Goal: Transaction & Acquisition: Purchase product/service

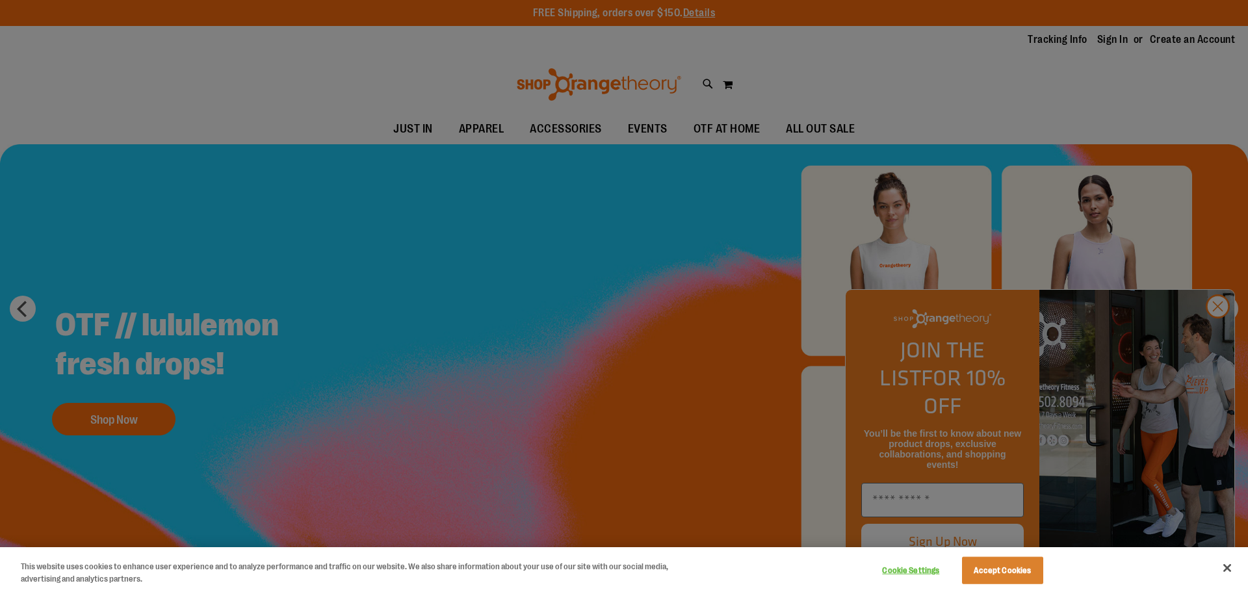
click at [1215, 335] on div at bounding box center [624, 296] width 1248 height 592
click at [994, 573] on button "Accept Cookies" at bounding box center [1002, 570] width 81 height 27
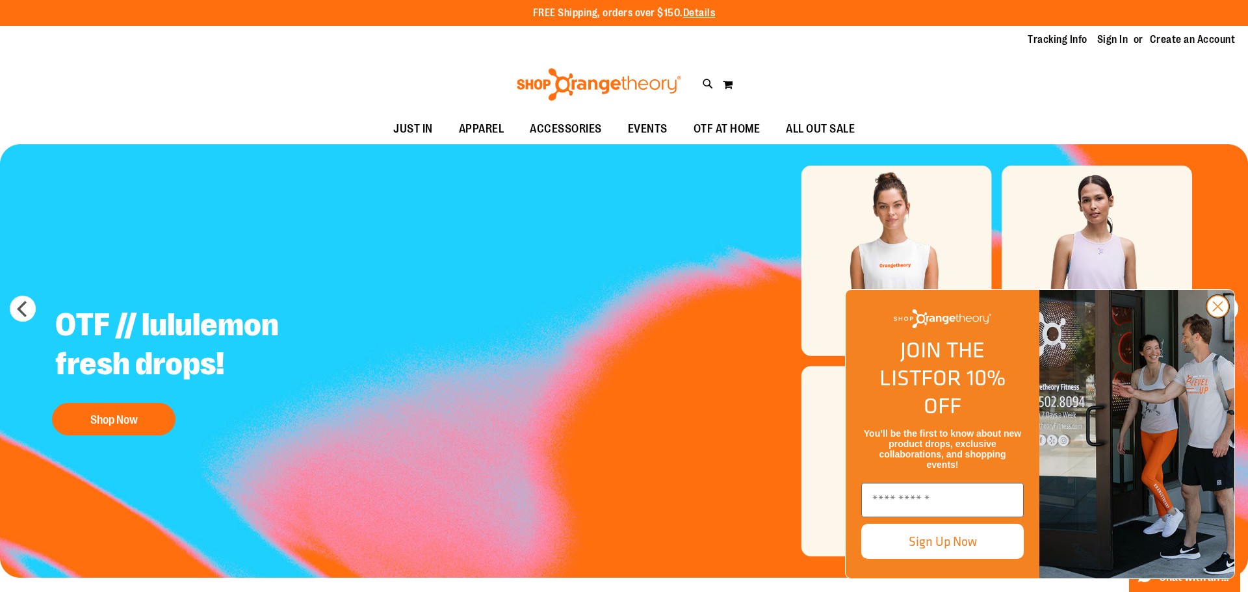
click at [1219, 317] on circle "Close dialog" at bounding box center [1217, 306] width 21 height 21
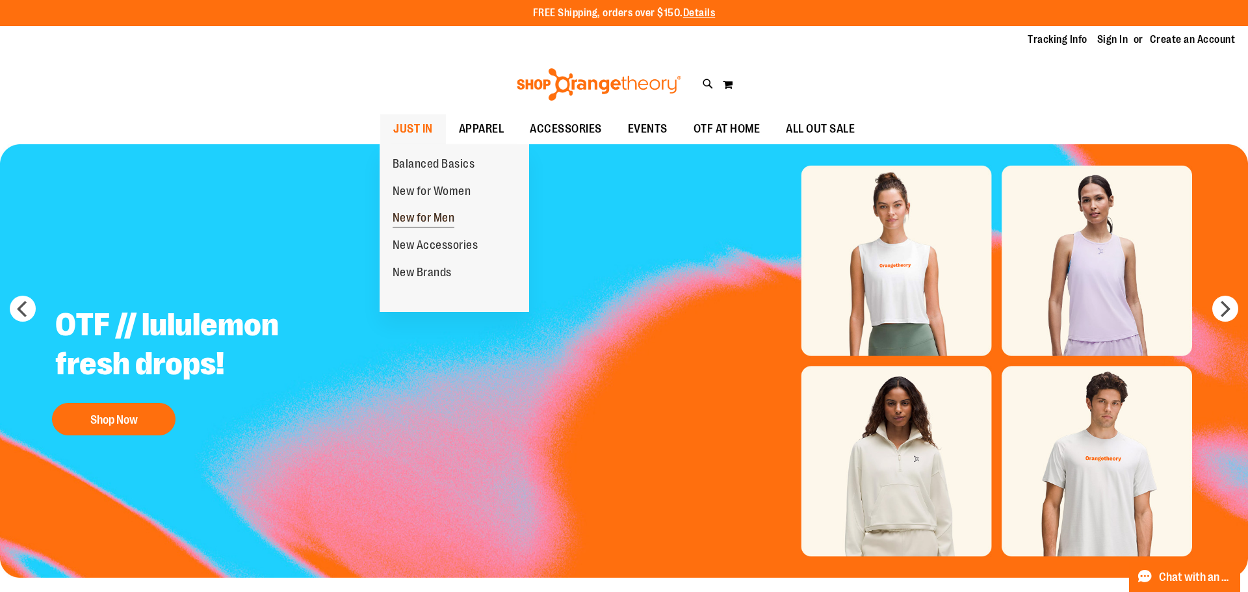
click at [421, 215] on span "New for Men" at bounding box center [424, 219] width 62 height 16
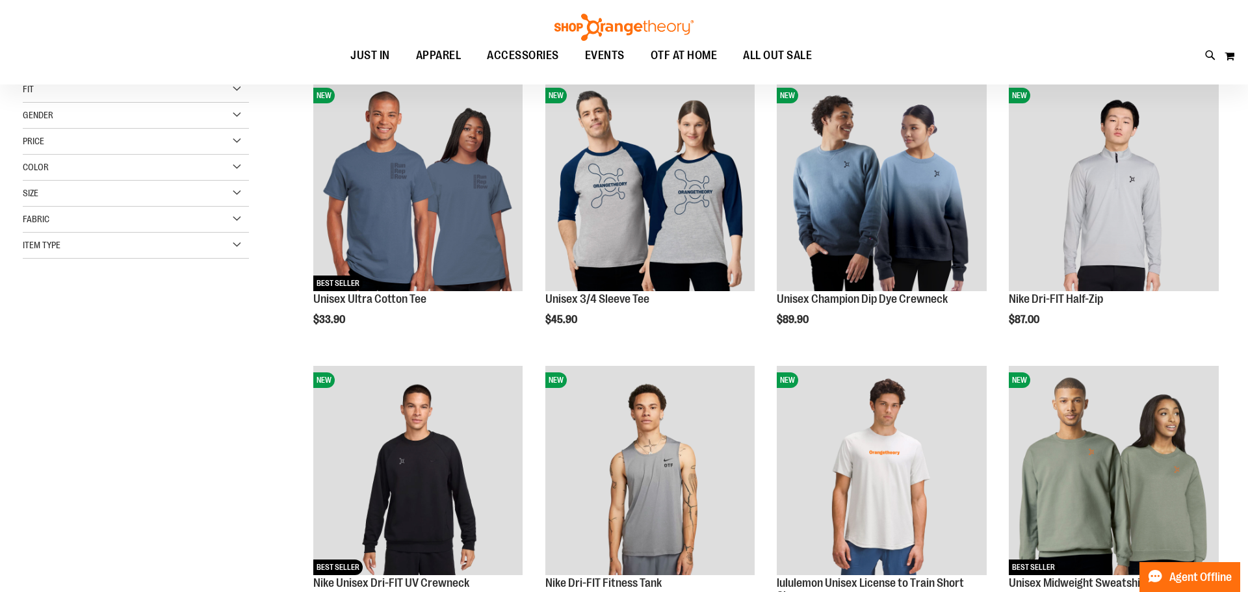
scroll to position [181, 0]
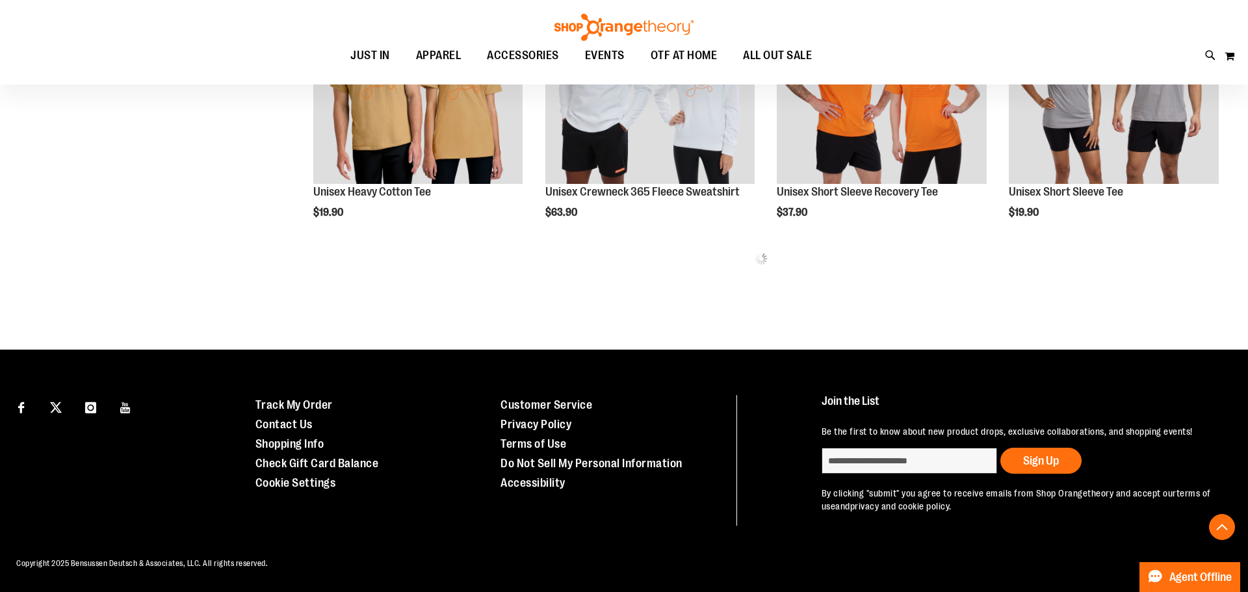
scroll to position [865, 0]
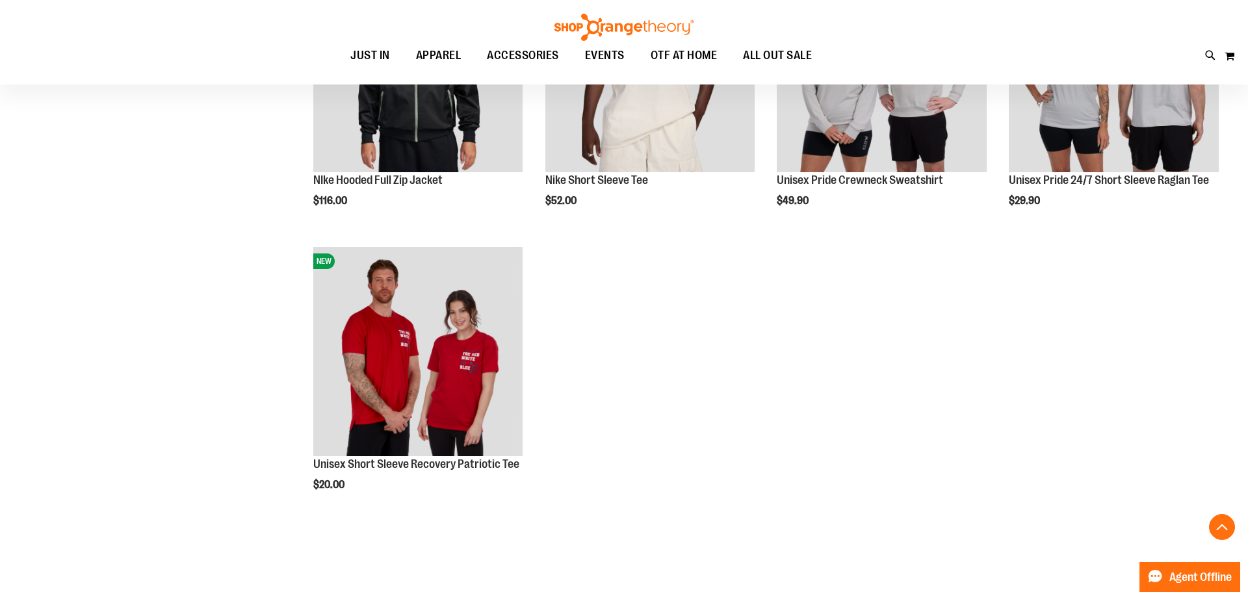
scroll to position [931, 0]
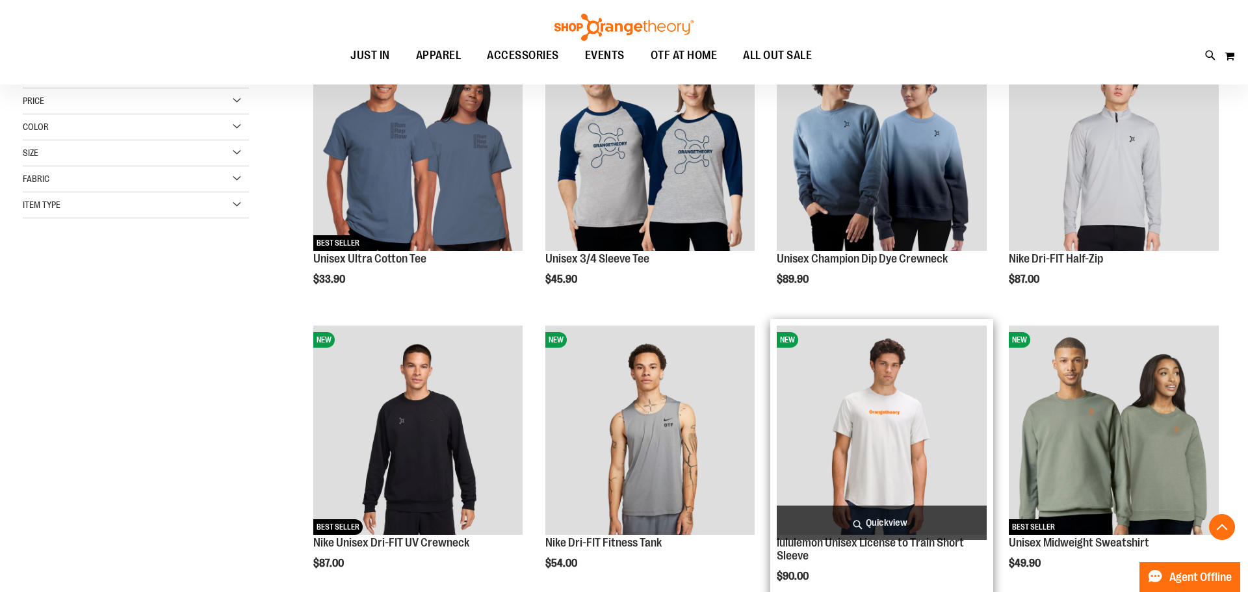
scroll to position [224, 0]
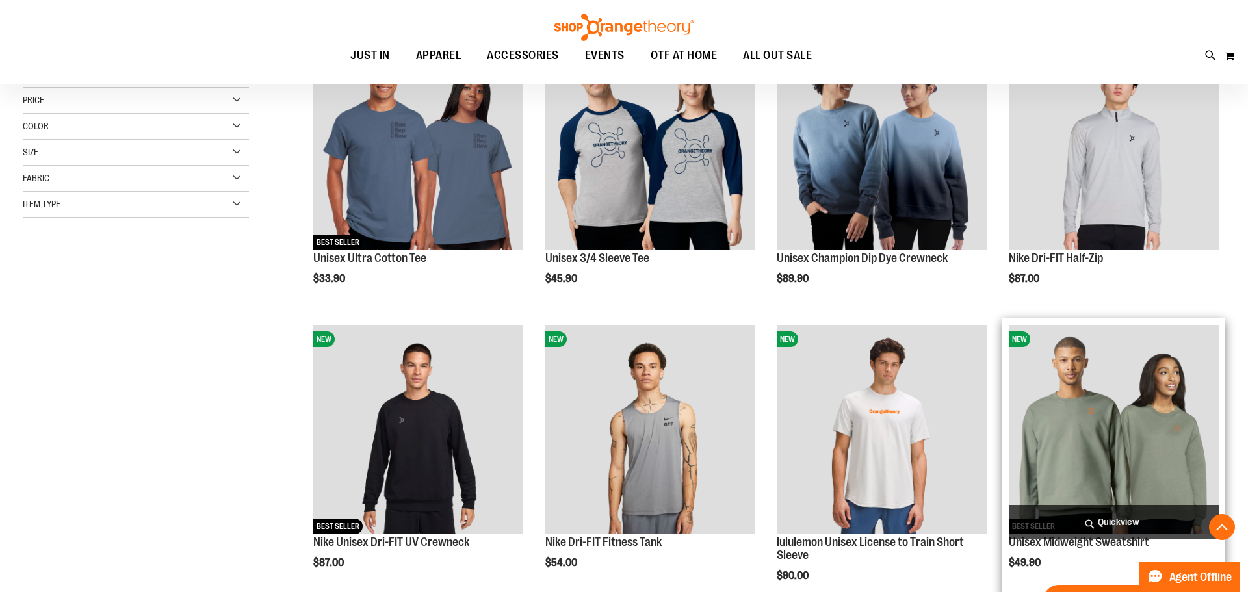
click at [1156, 419] on img "product" at bounding box center [1114, 430] width 210 height 210
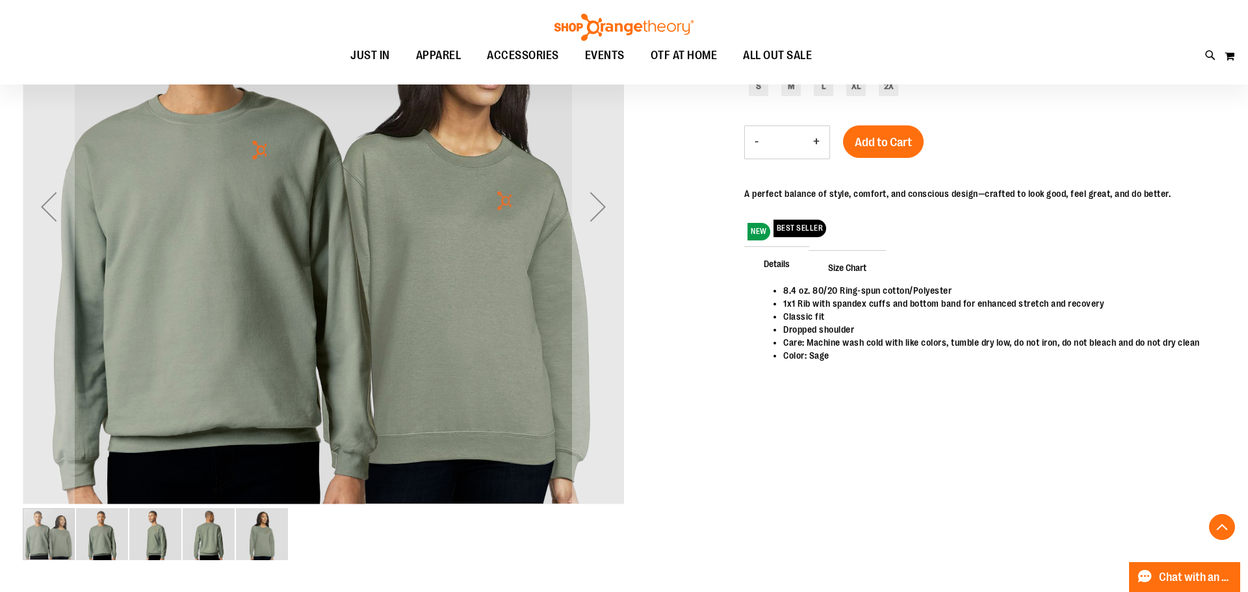
scroll to position [282, 0]
click at [209, 533] on img "image 4 of 5" at bounding box center [209, 535] width 52 height 52
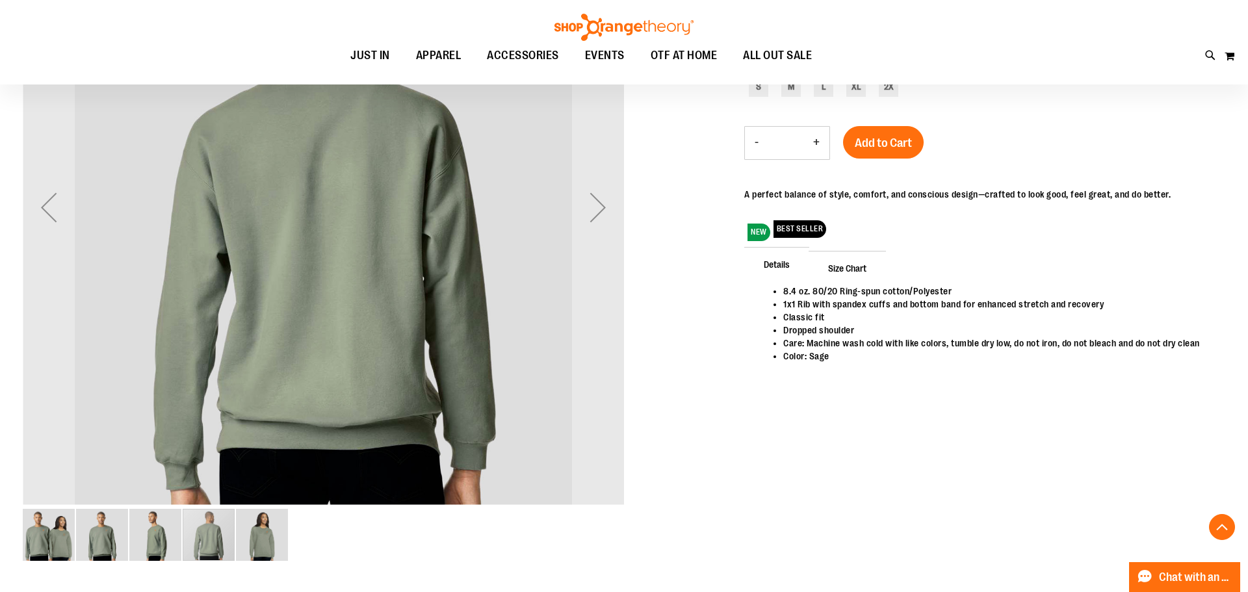
click at [57, 534] on img "image 1 of 5" at bounding box center [49, 535] width 52 height 52
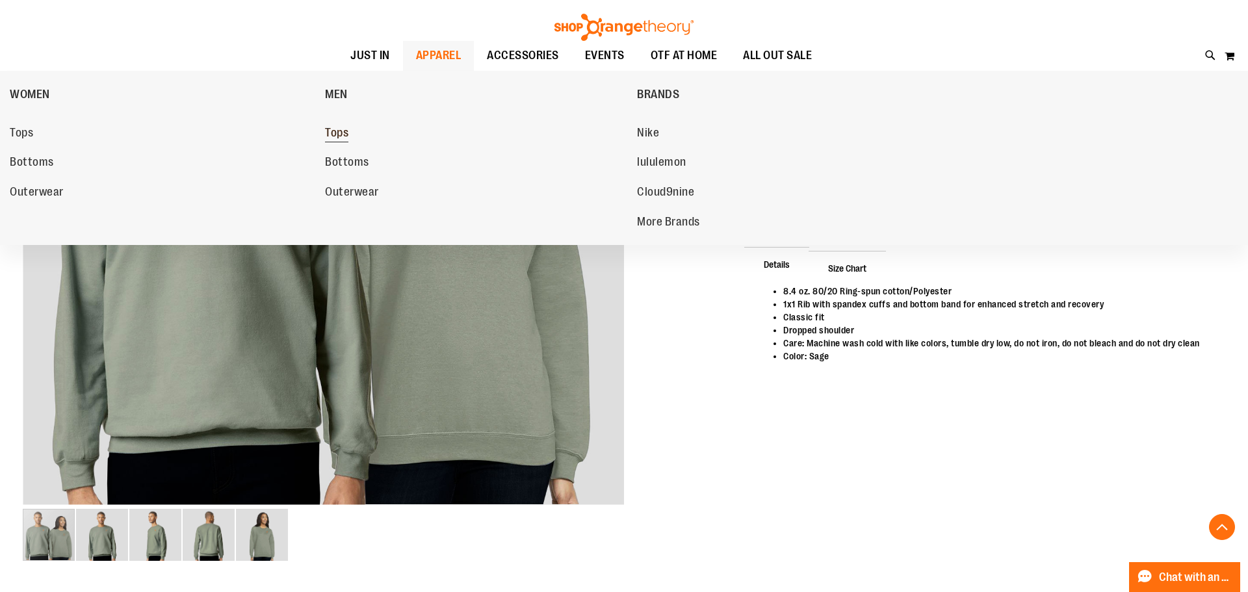
click at [339, 132] on span "Tops" at bounding box center [336, 134] width 23 height 16
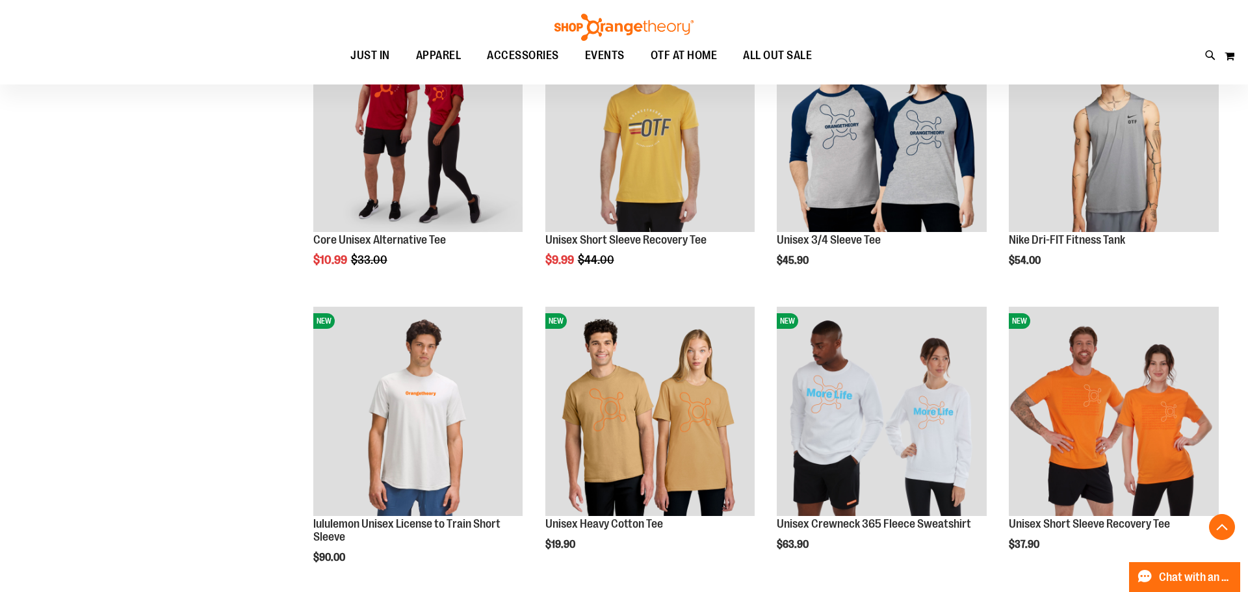
scroll to position [814, 0]
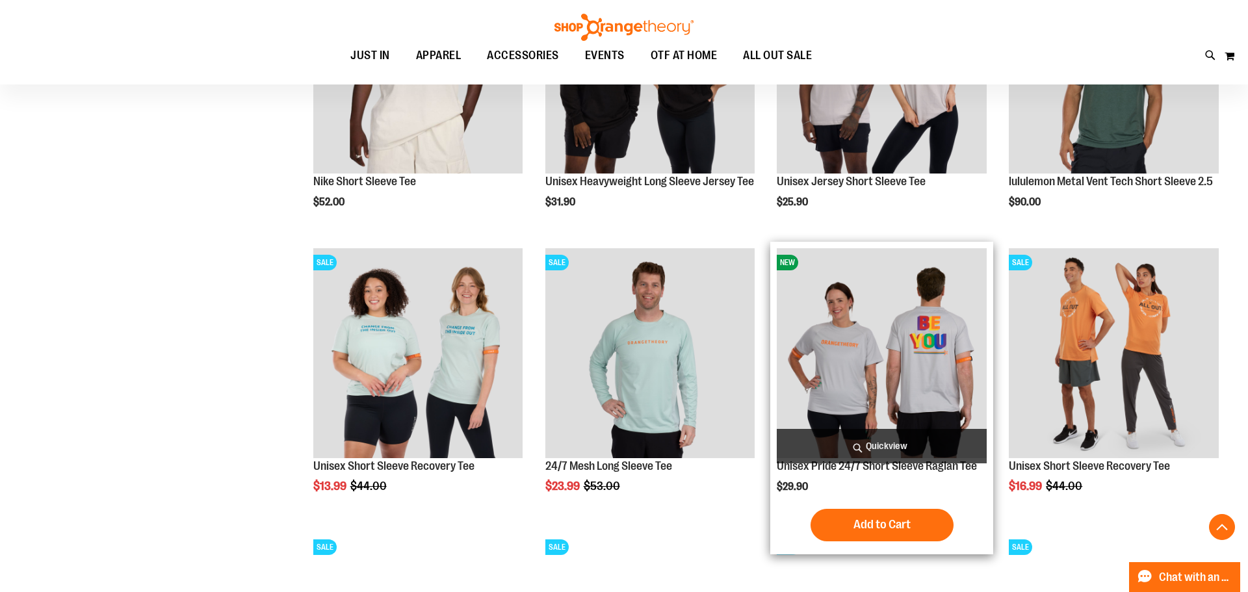
scroll to position [2008, 0]
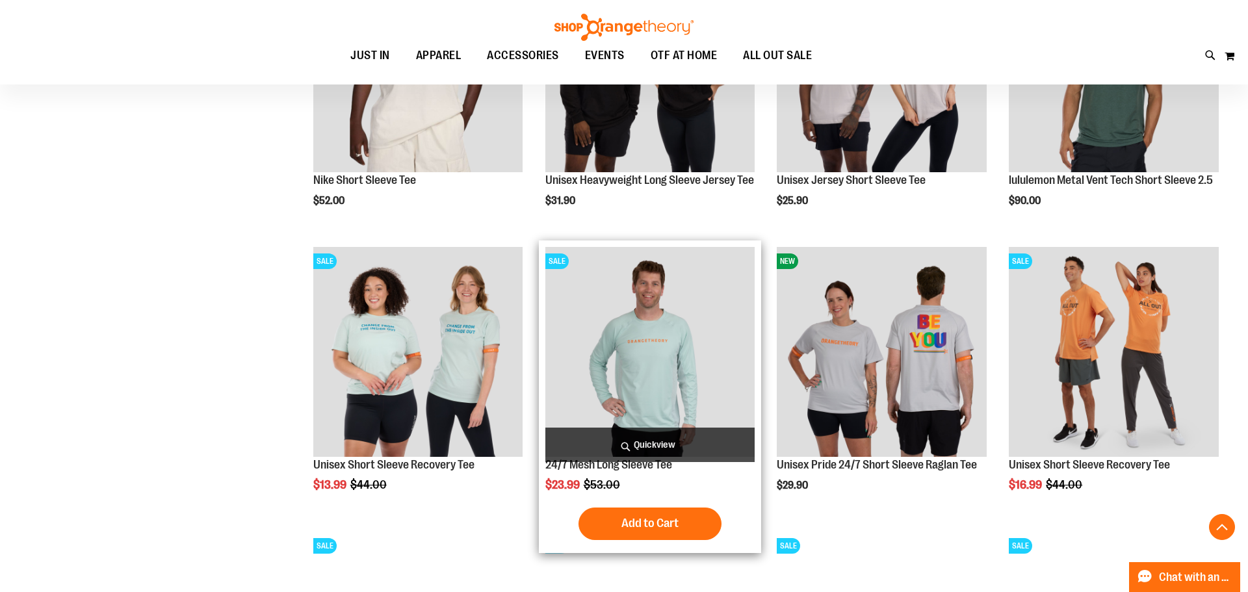
click at [672, 350] on img "product" at bounding box center [650, 352] width 210 height 210
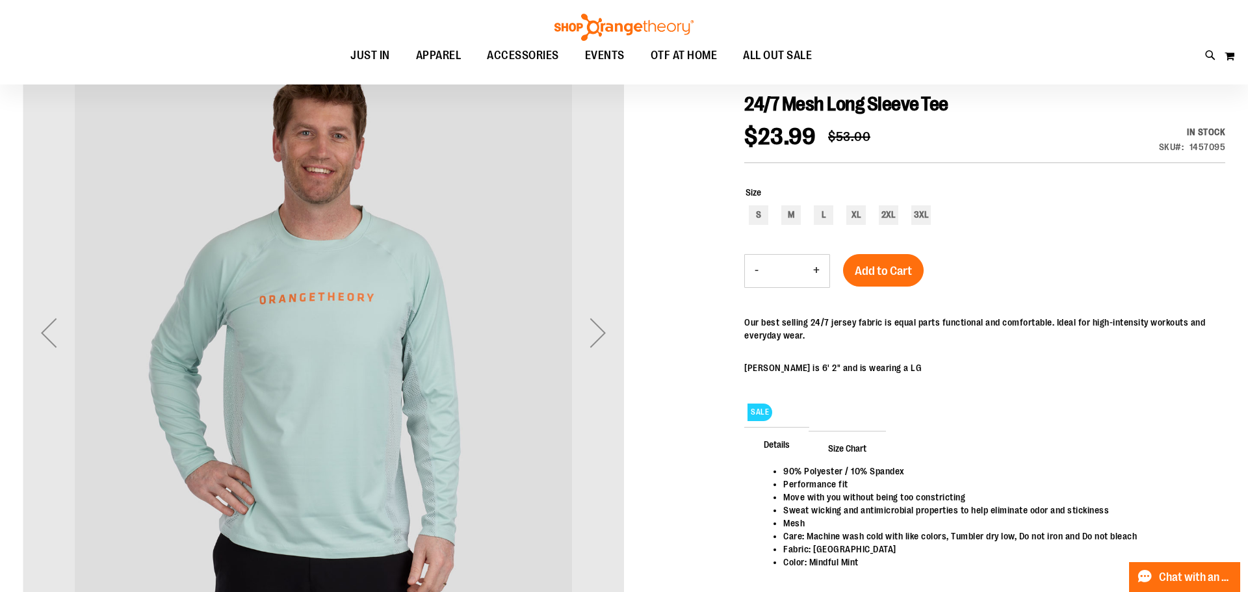
scroll to position [159, 0]
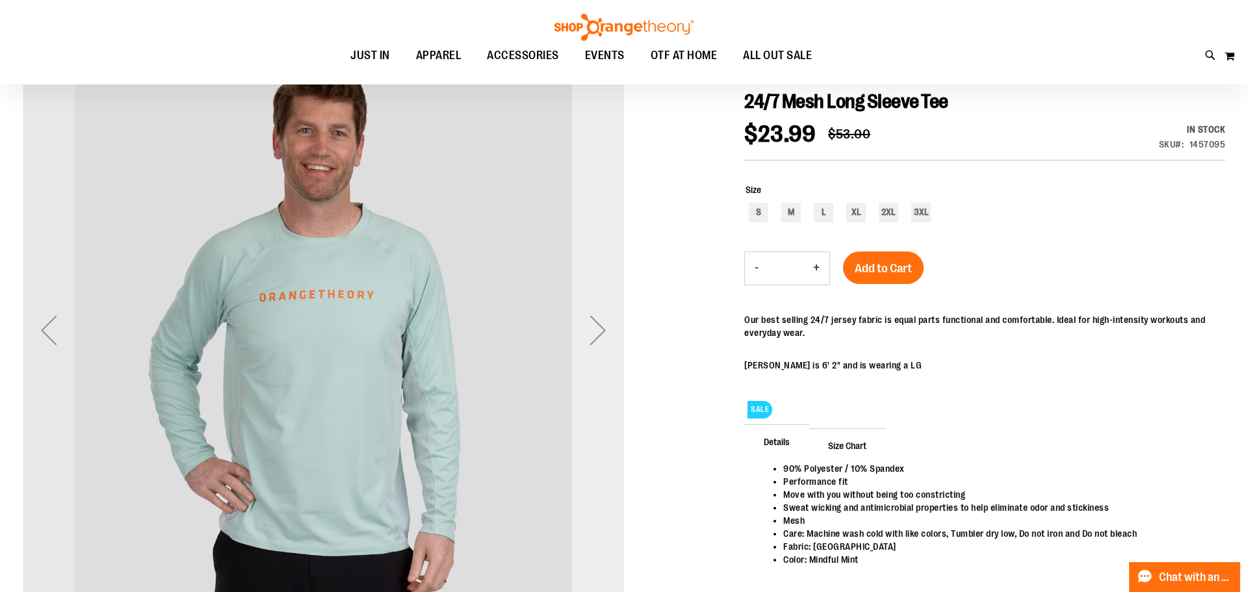
click at [603, 332] on div "Next" at bounding box center [598, 330] width 52 height 52
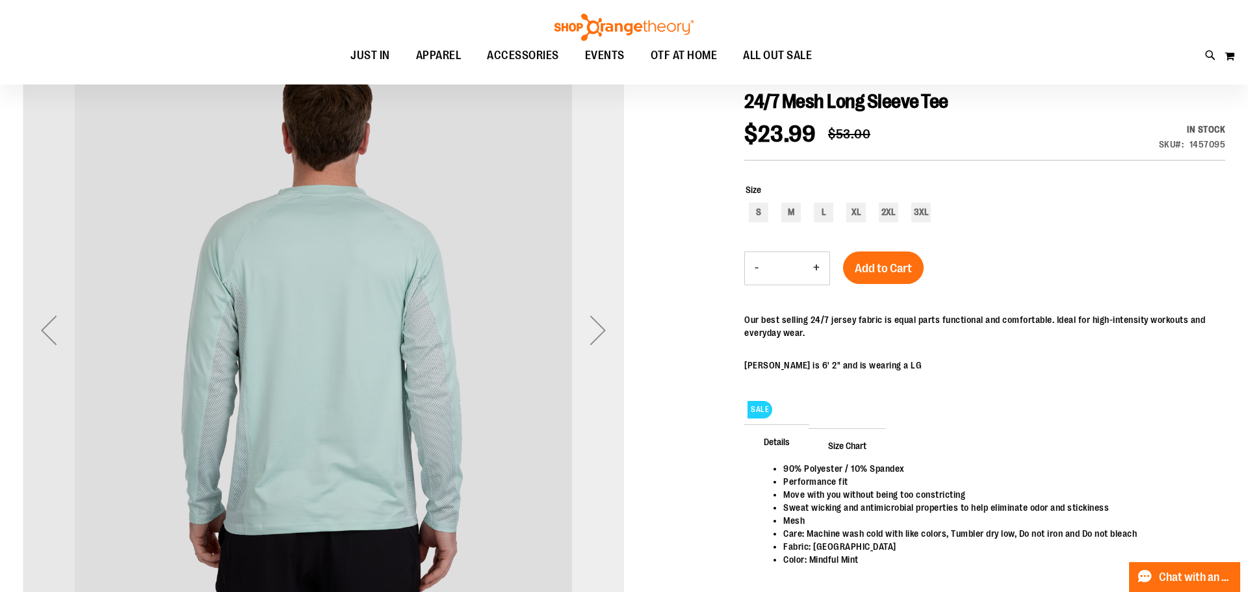
click at [603, 332] on div "Next" at bounding box center [598, 330] width 52 height 52
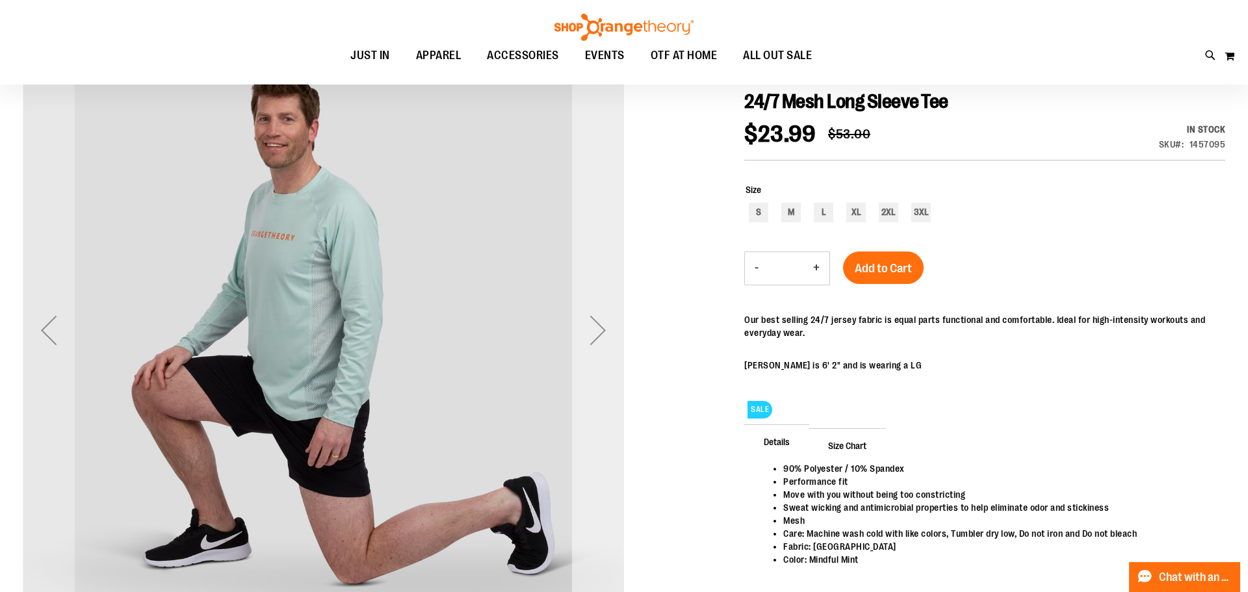
click at [603, 332] on div "Next" at bounding box center [598, 330] width 52 height 52
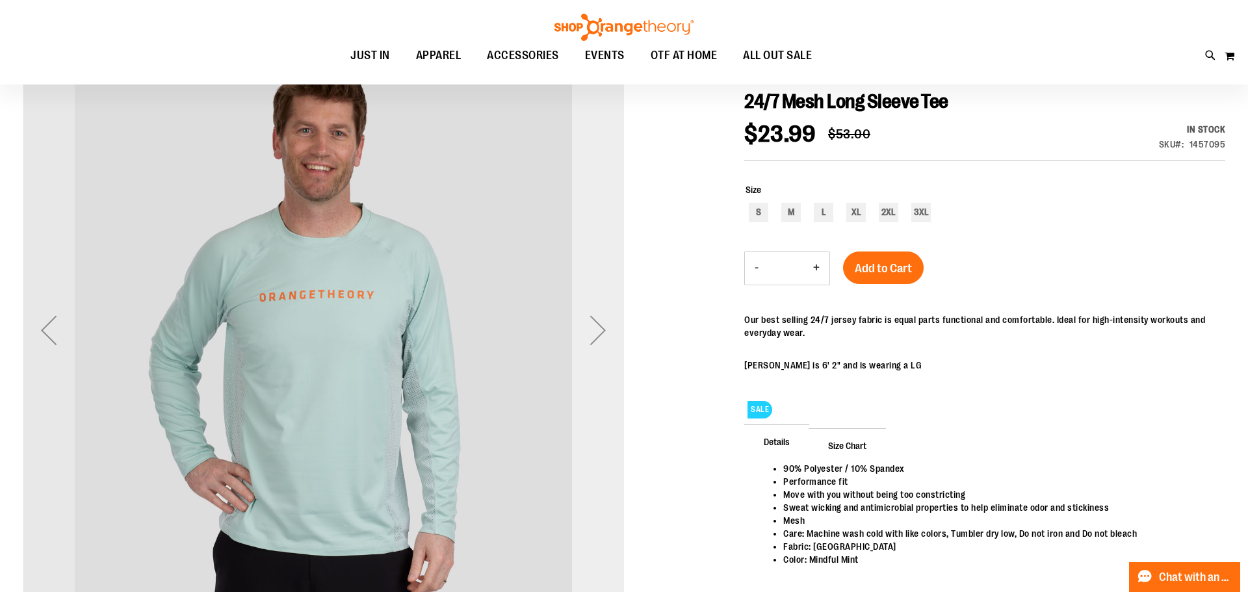
click at [603, 332] on div "Next" at bounding box center [598, 330] width 52 height 52
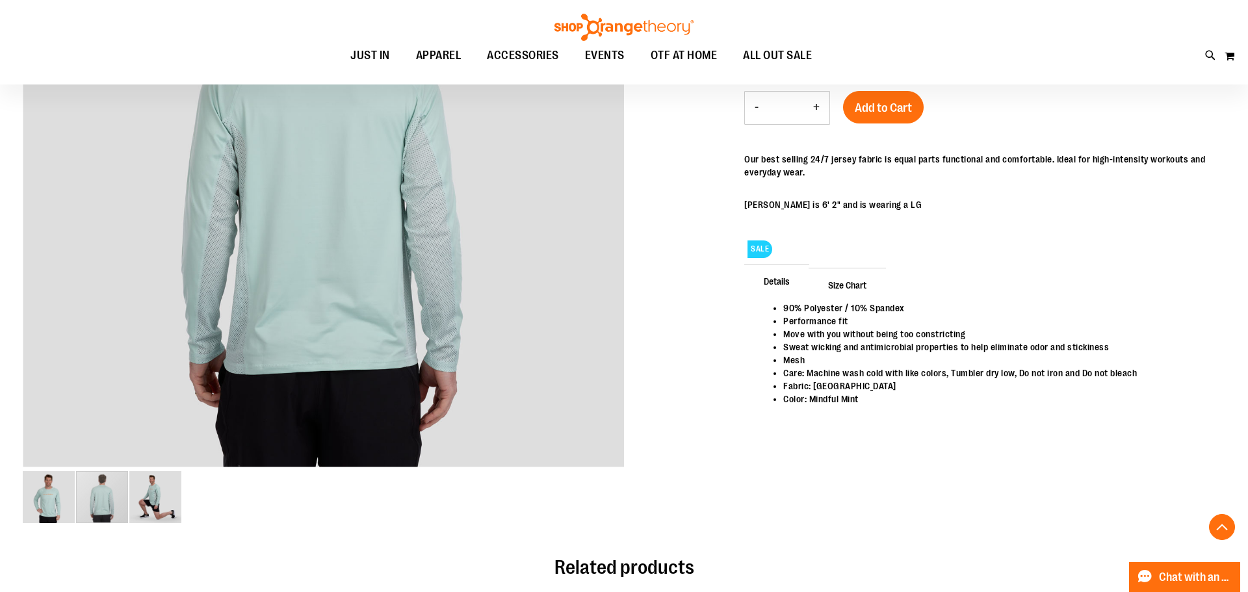
scroll to position [315, 0]
